Goal: Task Accomplishment & Management: Use online tool/utility

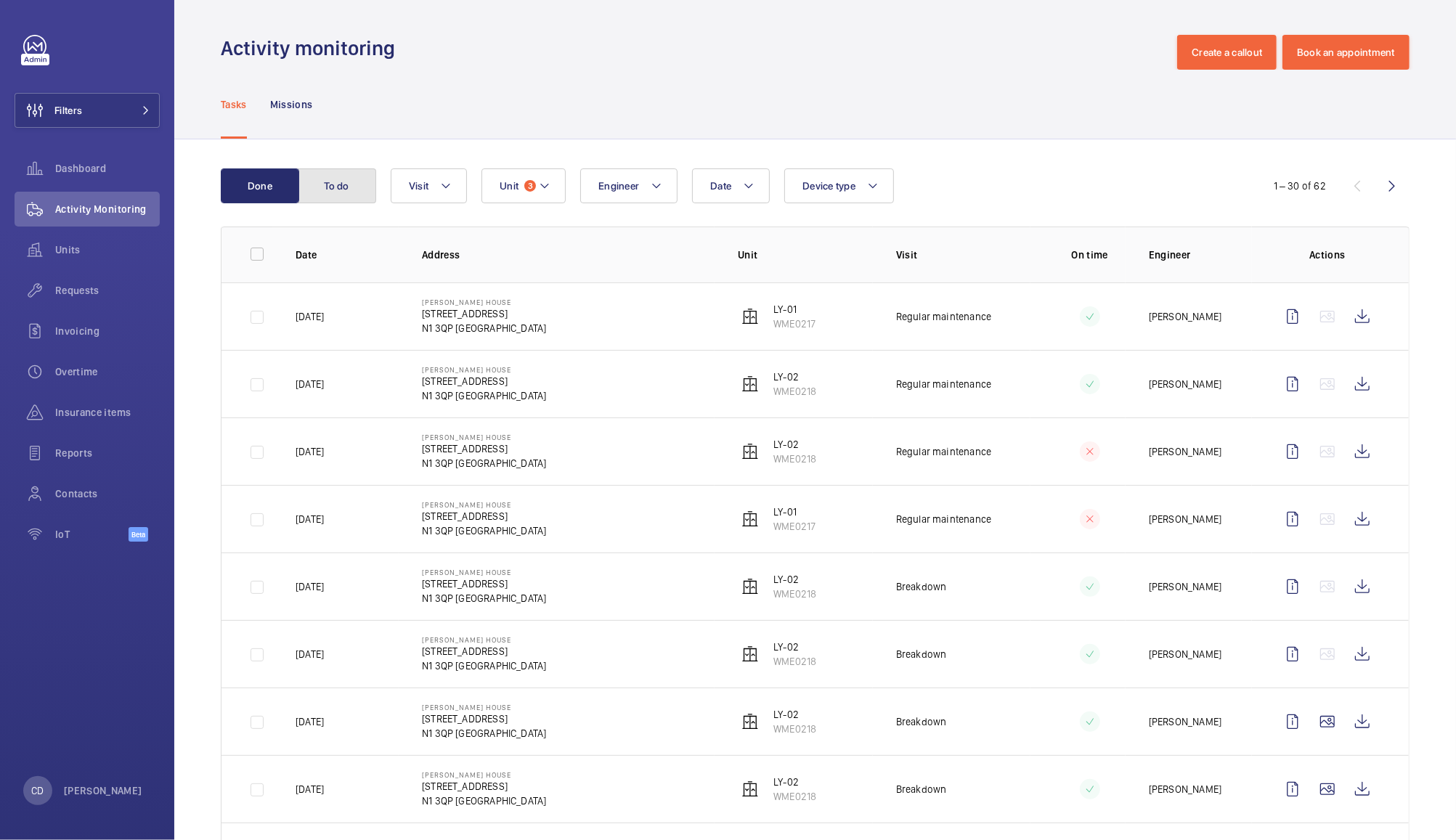
click at [356, 182] on button "To do" at bounding box center [337, 186] width 79 height 35
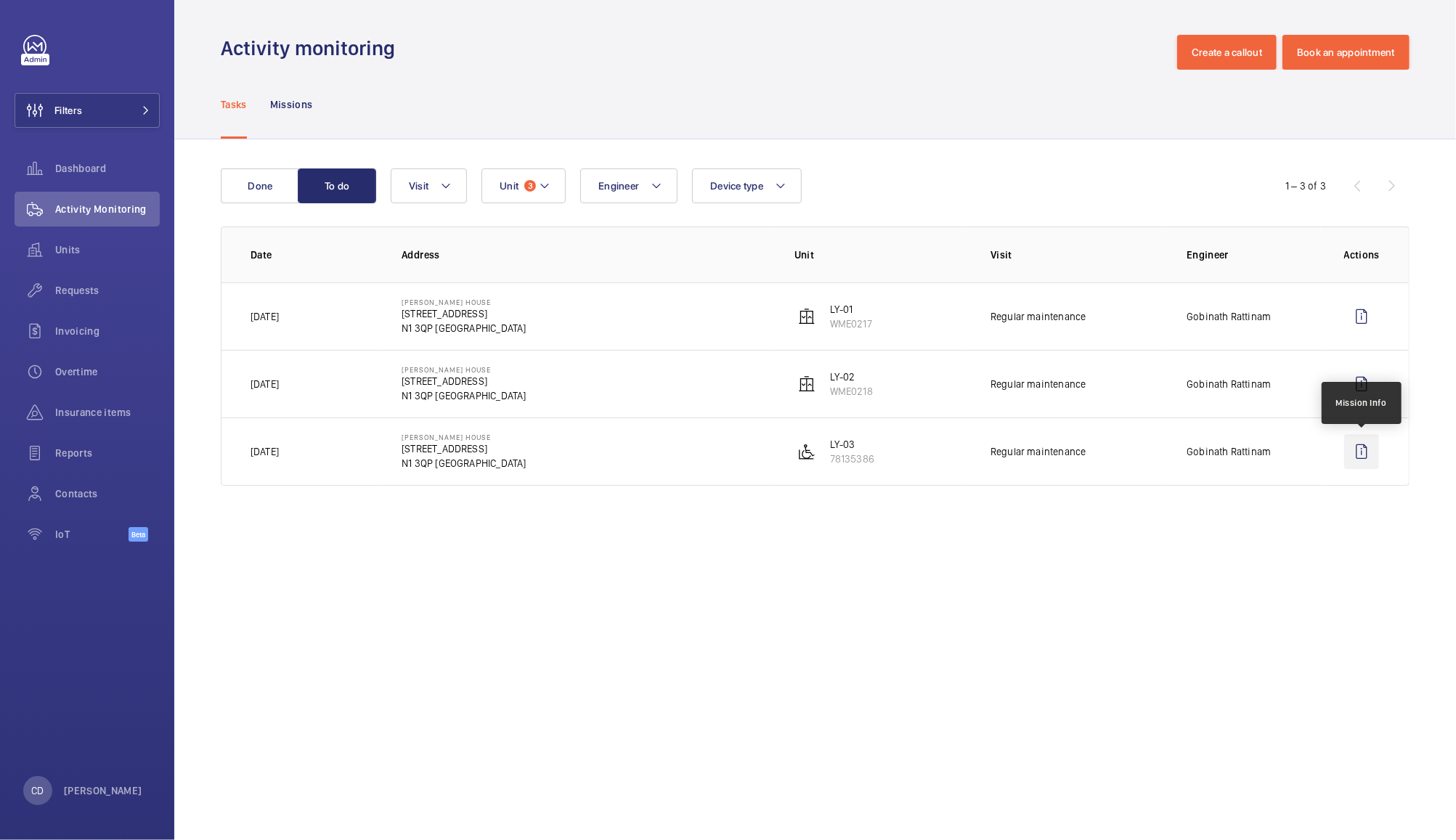
click at [1358, 456] on wm-front-icon-button at bounding box center [1362, 451] width 35 height 35
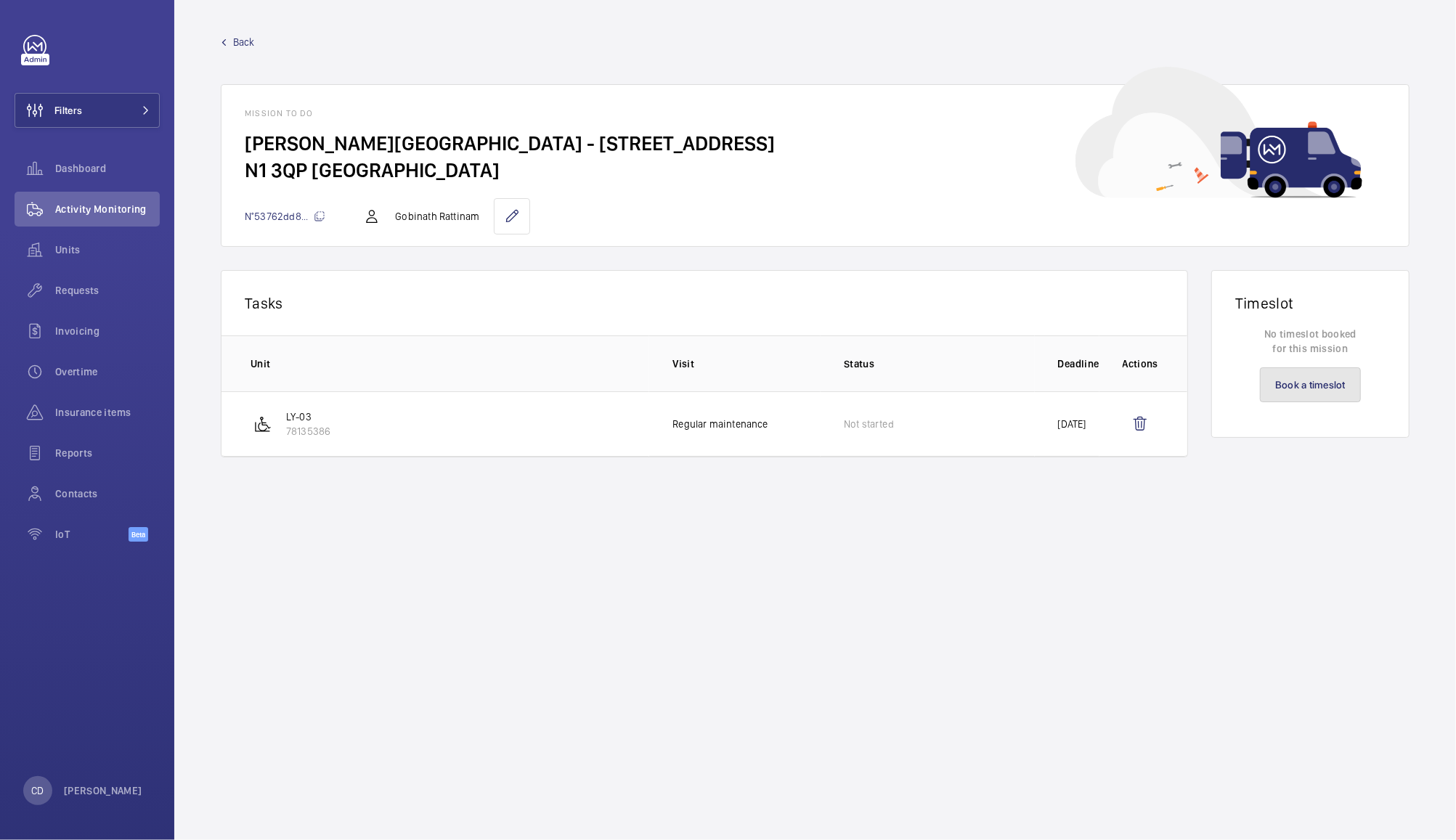
click at [1311, 384] on link "Book a timeslot" at bounding box center [1310, 384] width 101 height 35
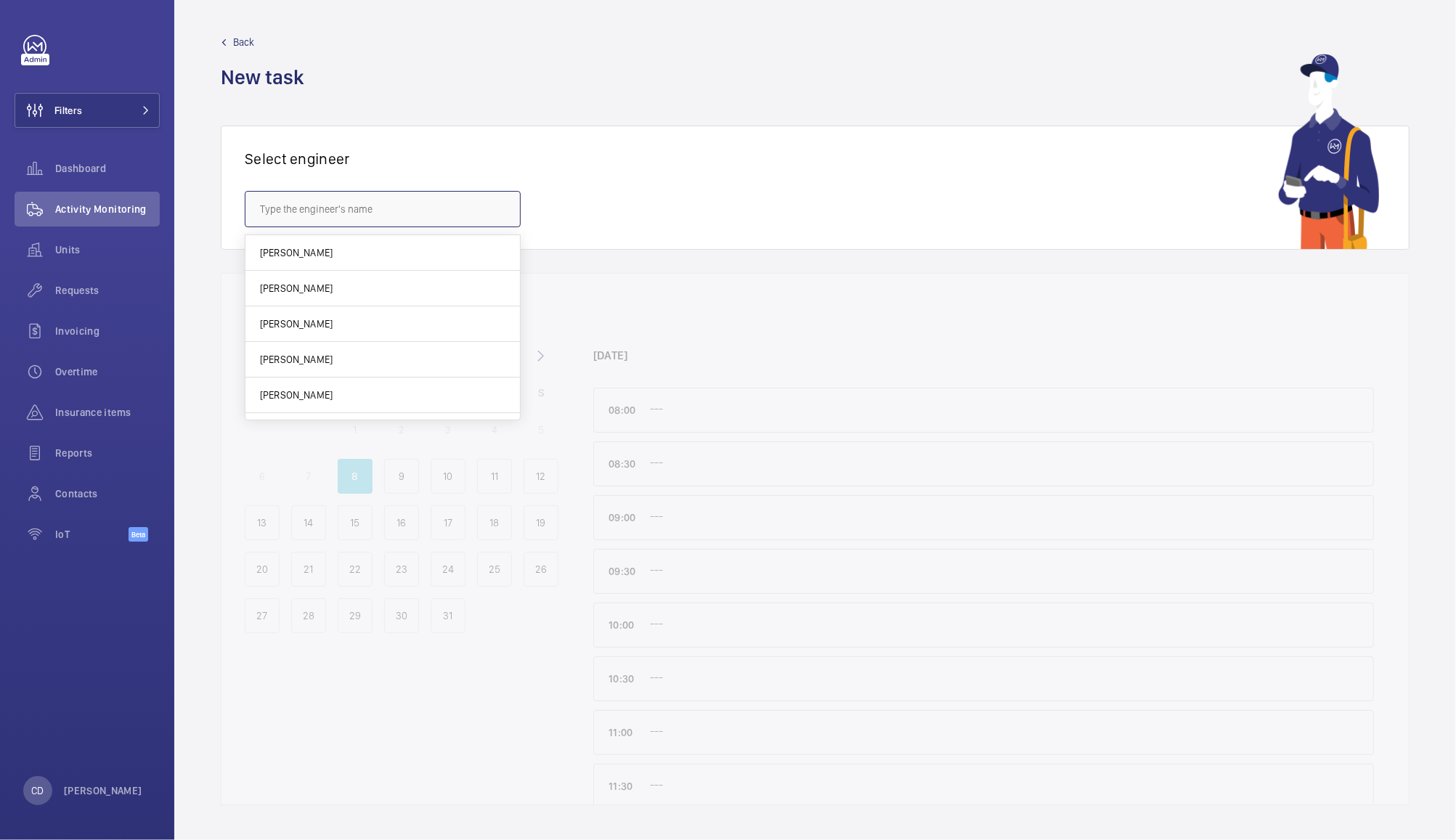
click at [399, 201] on input "text" at bounding box center [383, 209] width 276 height 36
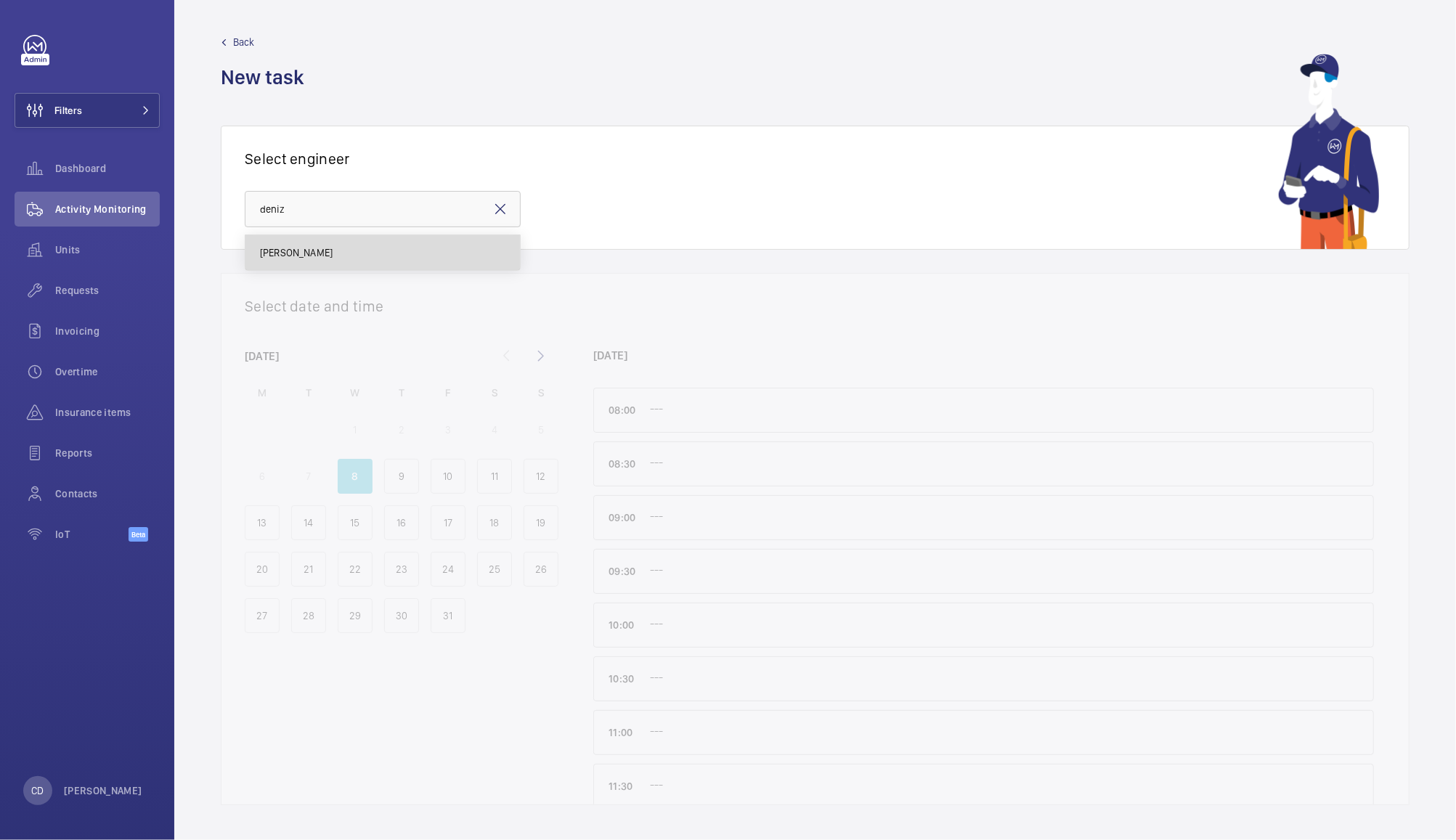
click at [340, 255] on mat-option "[PERSON_NAME]" at bounding box center [383, 253] width 274 height 35
type input "[PERSON_NAME]"
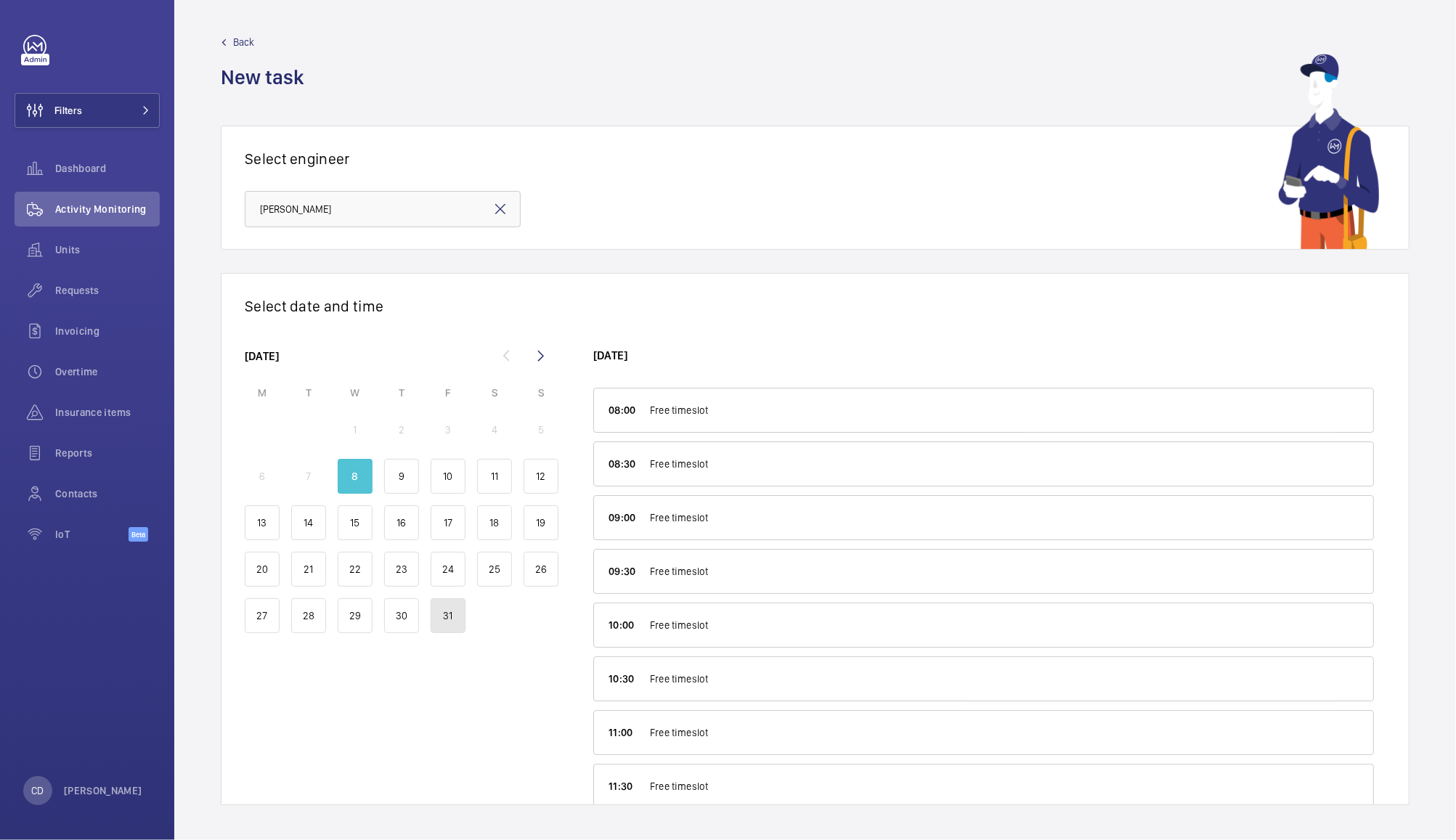
click at [451, 617] on p "31" at bounding box center [447, 616] width 9 height 15
click at [93, 181] on div "Dashboard" at bounding box center [88, 169] width 146 height 35
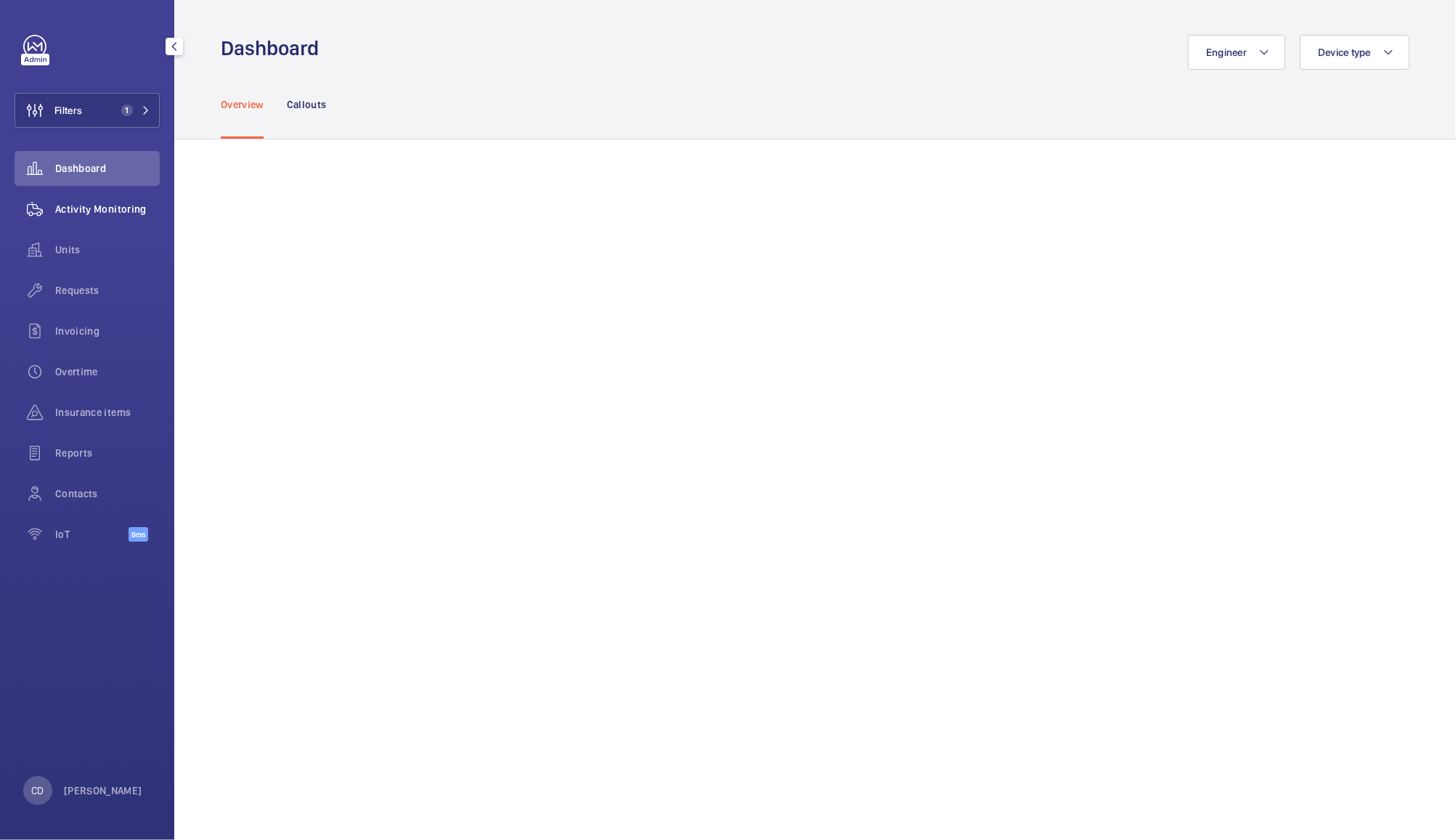
click at [111, 211] on span "Activity Monitoring" at bounding box center [107, 209] width 104 height 15
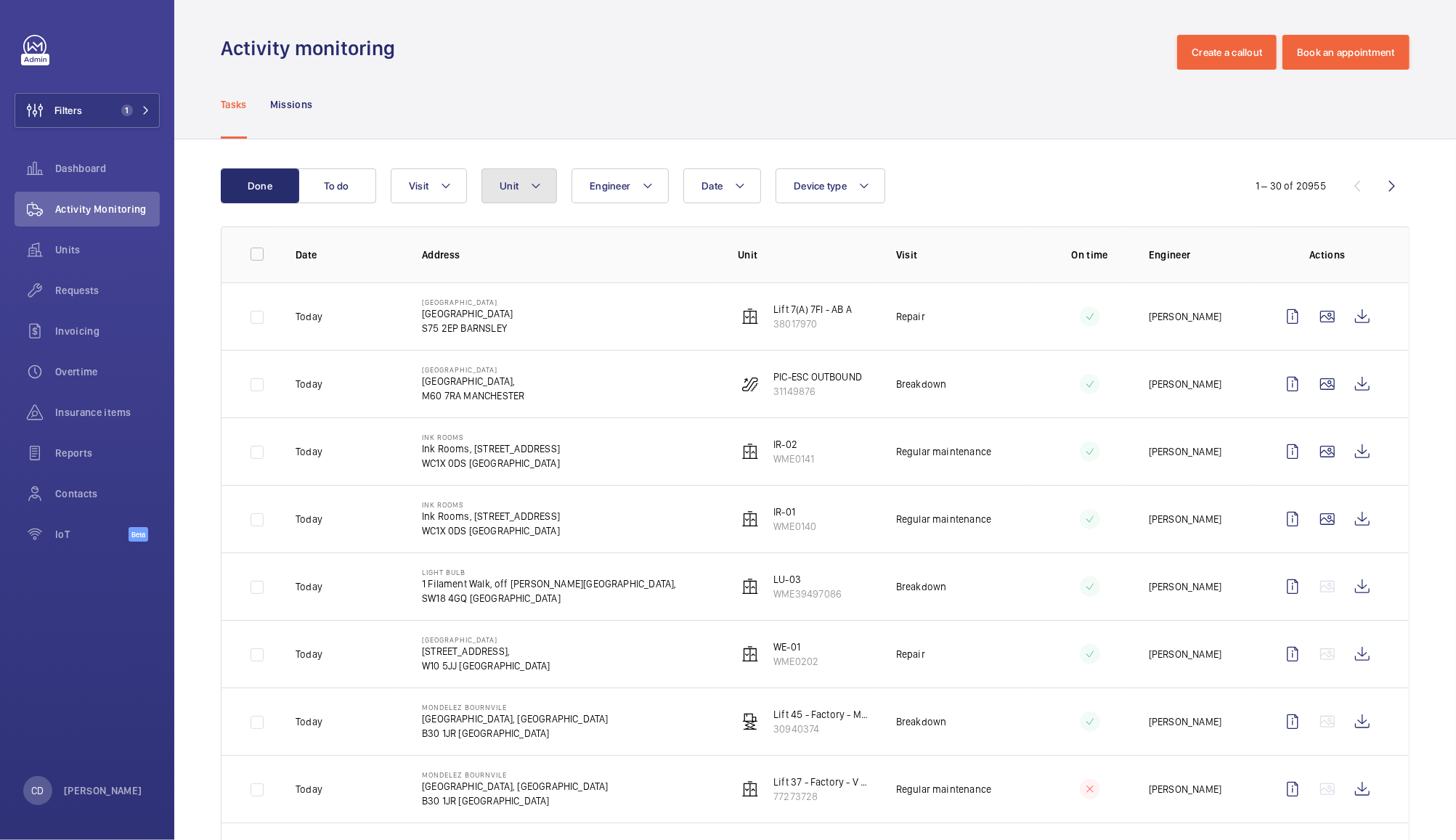
click at [511, 185] on span "Unit" at bounding box center [508, 186] width 19 height 12
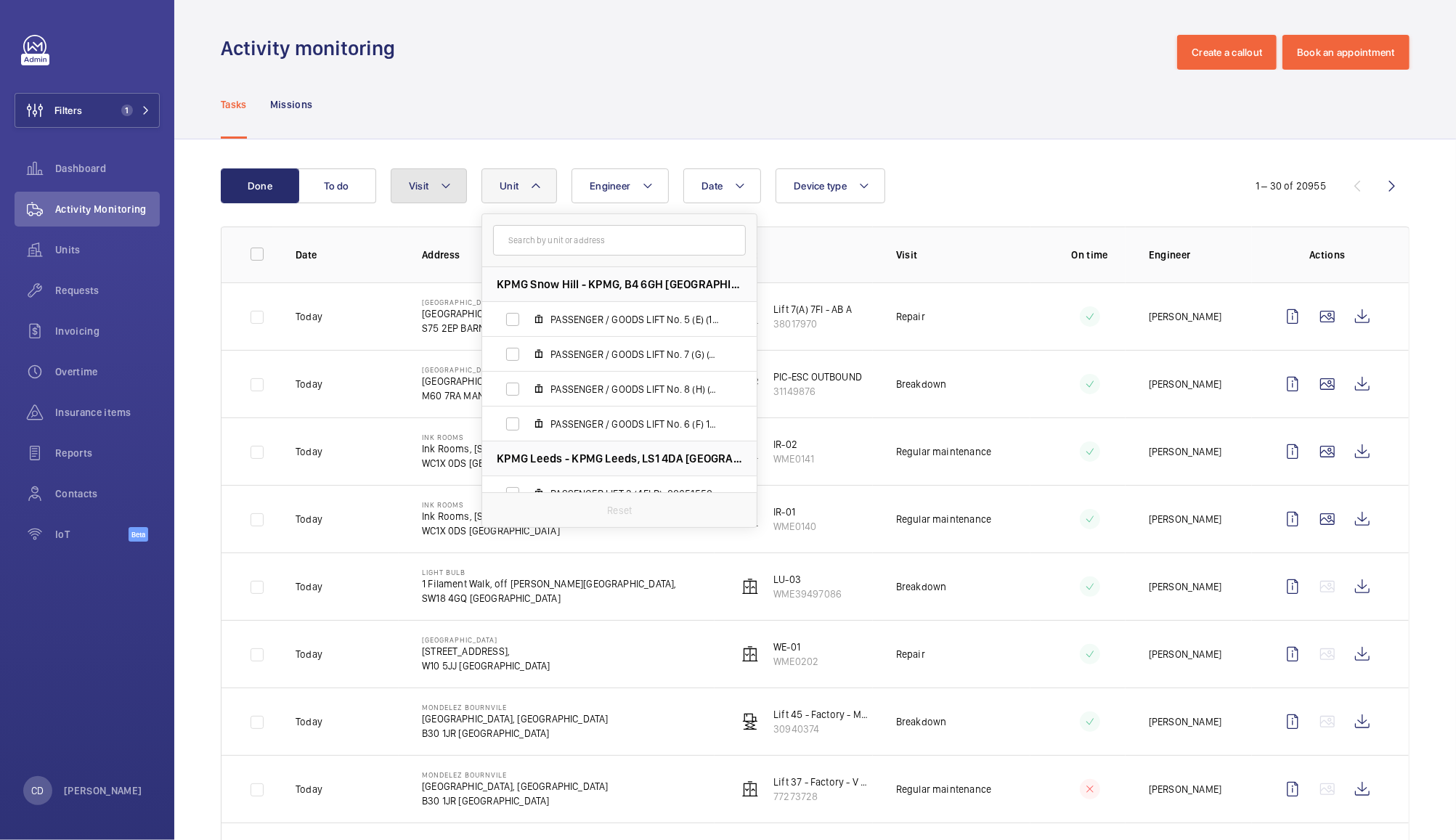
click at [428, 182] on span "Visit" at bounding box center [419, 186] width 20 height 12
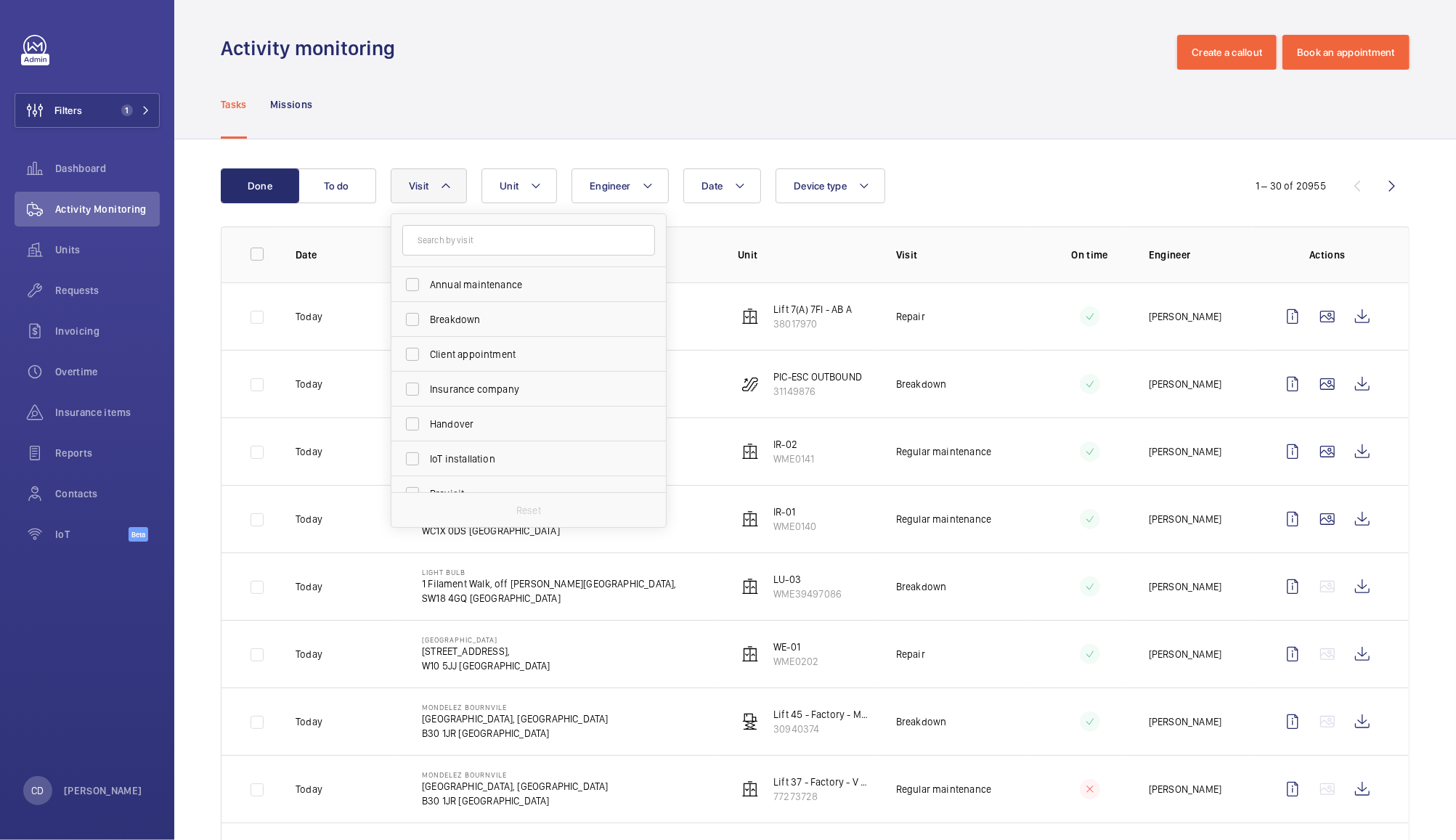
click at [523, 240] on input "text" at bounding box center [529, 240] width 253 height 31
click at [508, 184] on span "Unit" at bounding box center [508, 186] width 19 height 12
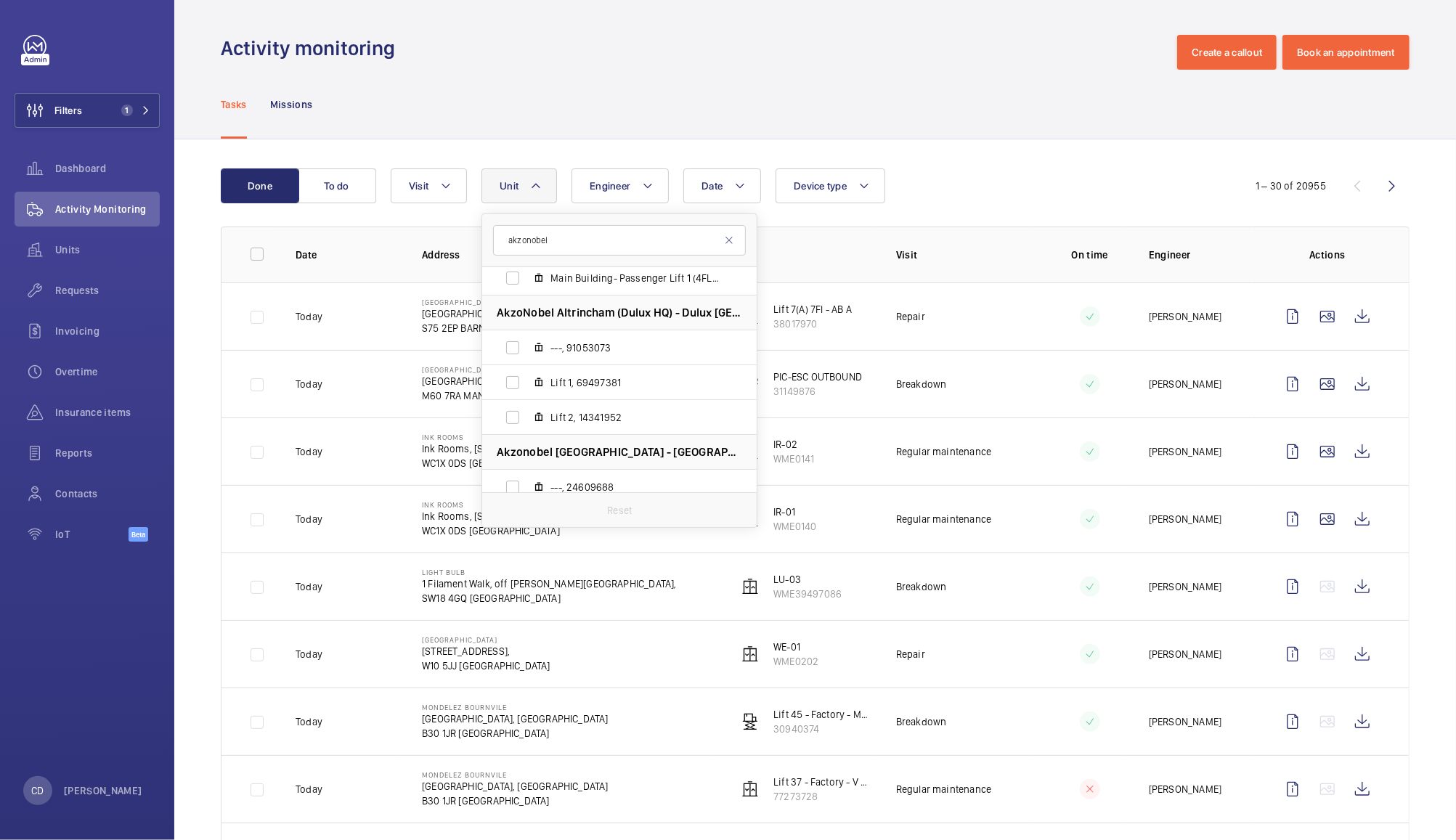
scroll to position [391, 0]
type input "akzonobel"
click at [523, 374] on input "Lift 1, 69497381" at bounding box center [513, 381] width 29 height 29
checkbox input "true"
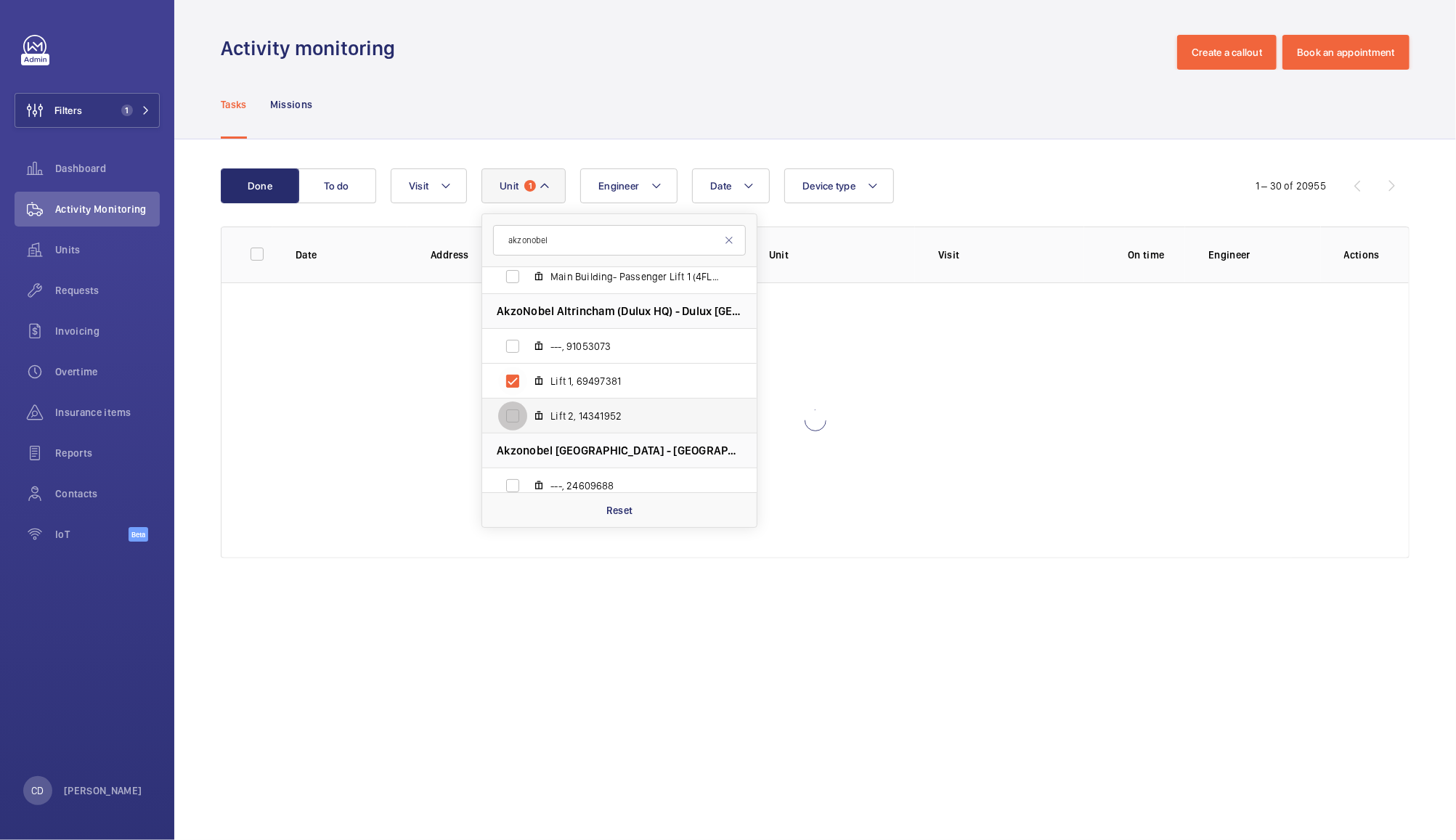
click at [511, 407] on input "Lift 2, 14341952" at bounding box center [513, 416] width 29 height 29
checkbox input "true"
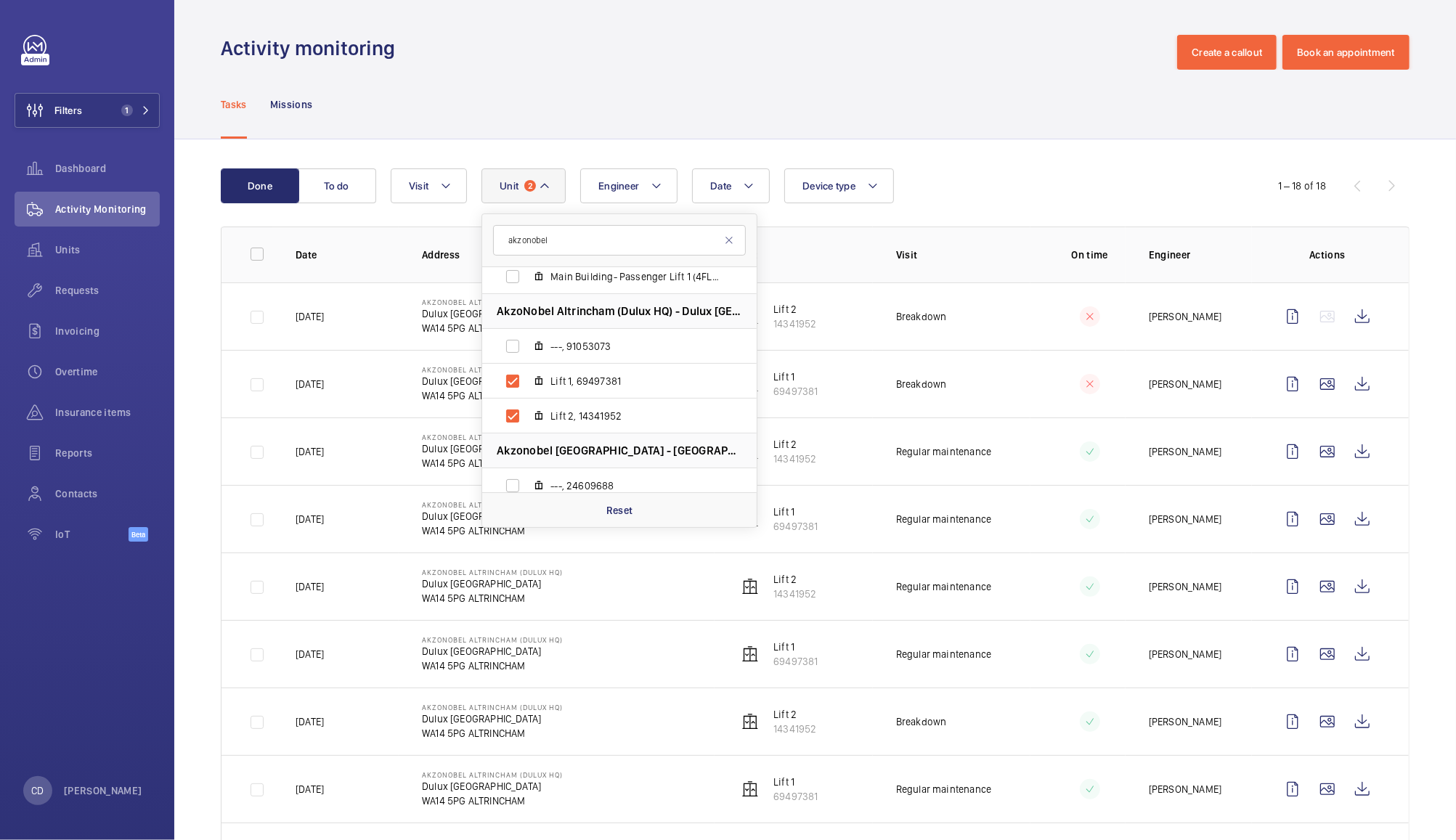
click at [998, 102] on div "Tasks Missions" at bounding box center [815, 103] width 1189 height 69
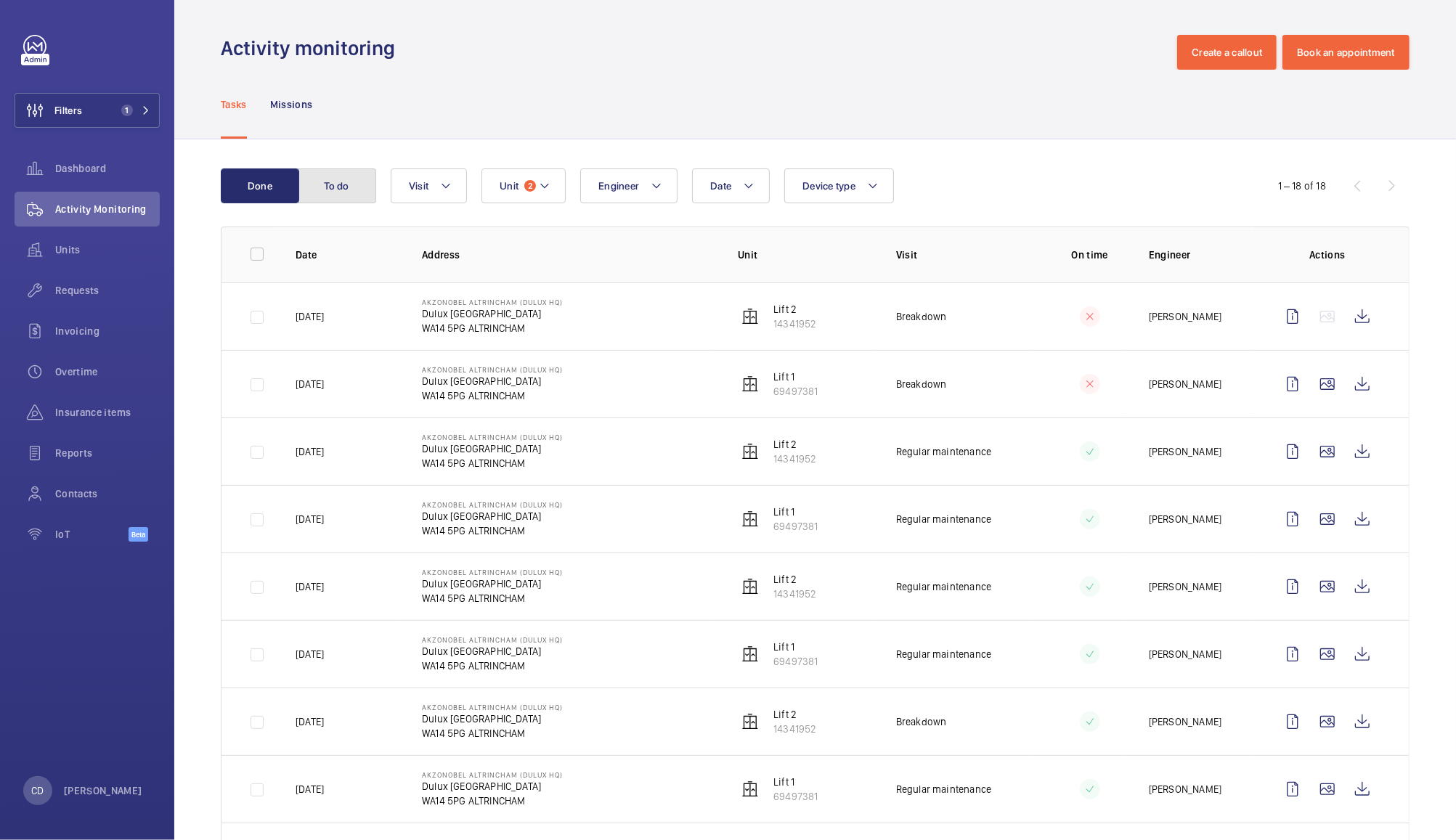
click at [346, 194] on button "To do" at bounding box center [337, 186] width 79 height 35
